Goal: Task Accomplishment & Management: Manage account settings

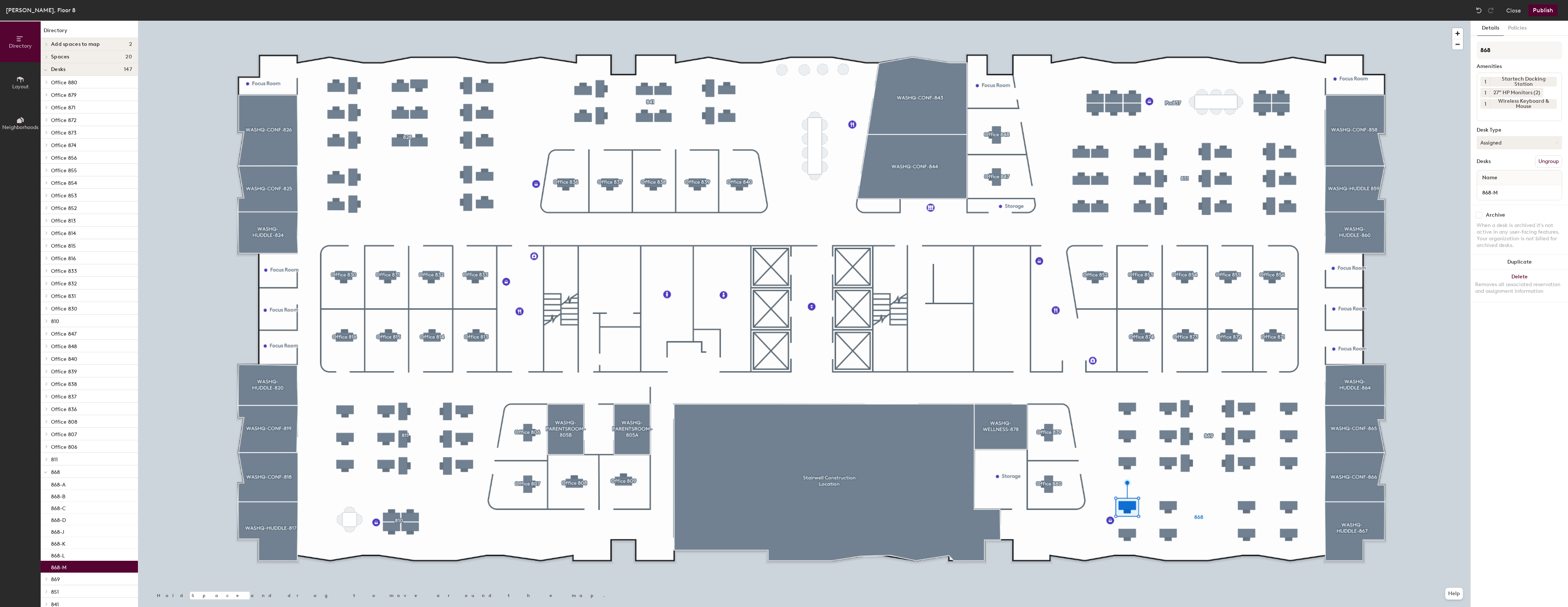
click at [1544, 139] on button "Assigned" at bounding box center [1519, 143] width 86 height 13
click at [1494, 185] on div "Hoteled" at bounding box center [1514, 187] width 74 height 11
click at [1536, 12] on button "Publish" at bounding box center [1543, 11] width 29 height 12
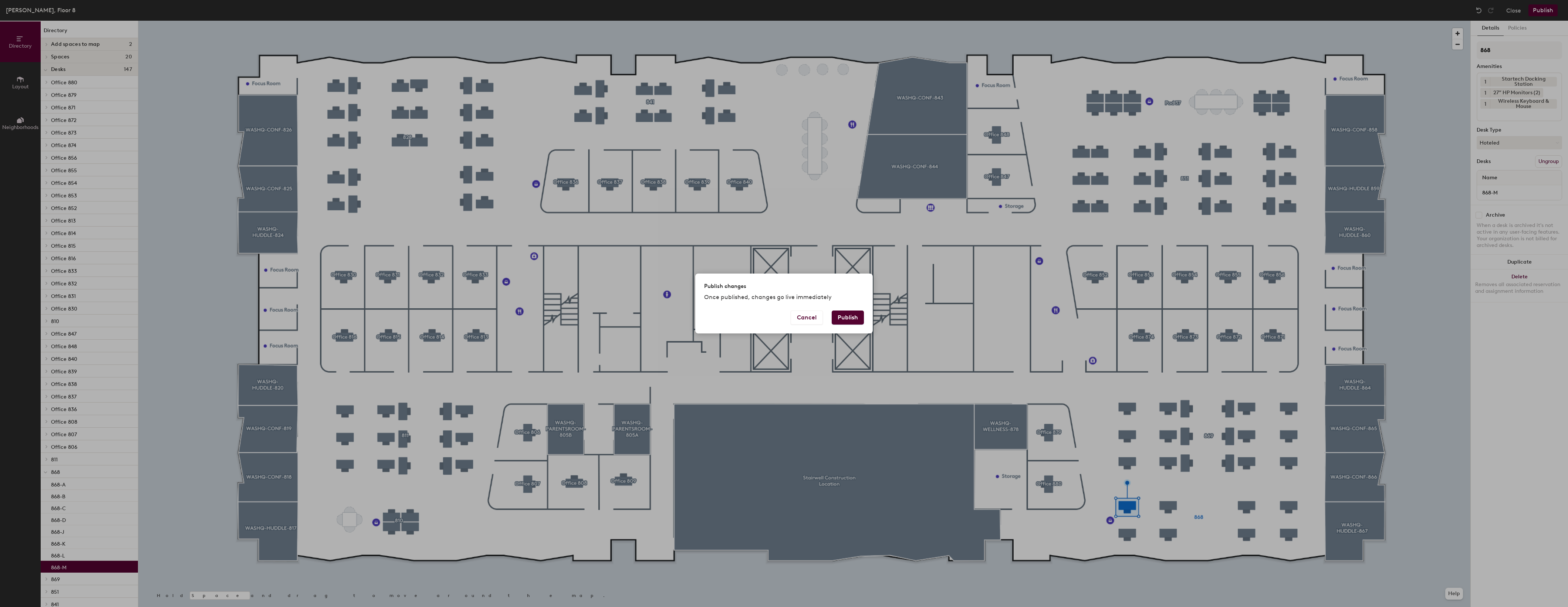
click at [841, 317] on button "Publish" at bounding box center [847, 317] width 32 height 14
